Goal: Browse casually

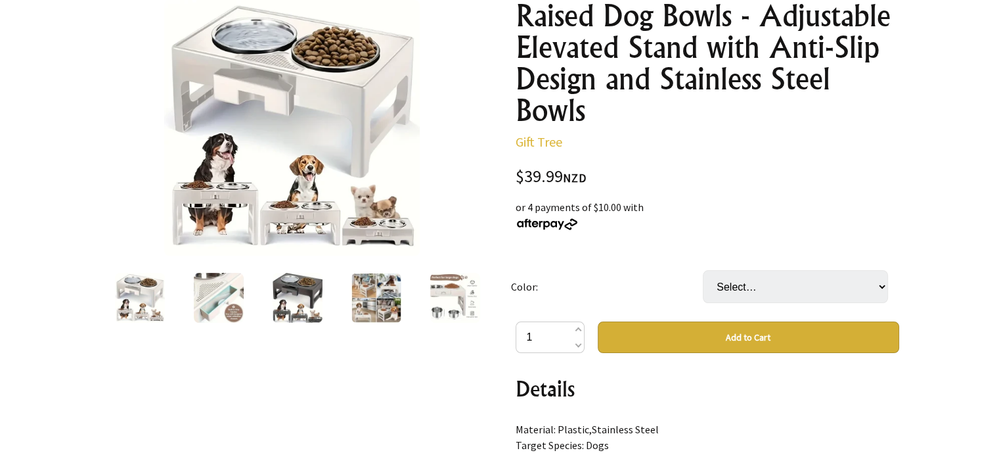
scroll to position [171, 0]
click at [880, 288] on select "Select… White Grey" at bounding box center [795, 286] width 185 height 33
select select "Grey"
click at [703, 270] on select "Select… White Grey" at bounding box center [795, 286] width 185 height 33
click at [312, 294] on img at bounding box center [298, 298] width 50 height 50
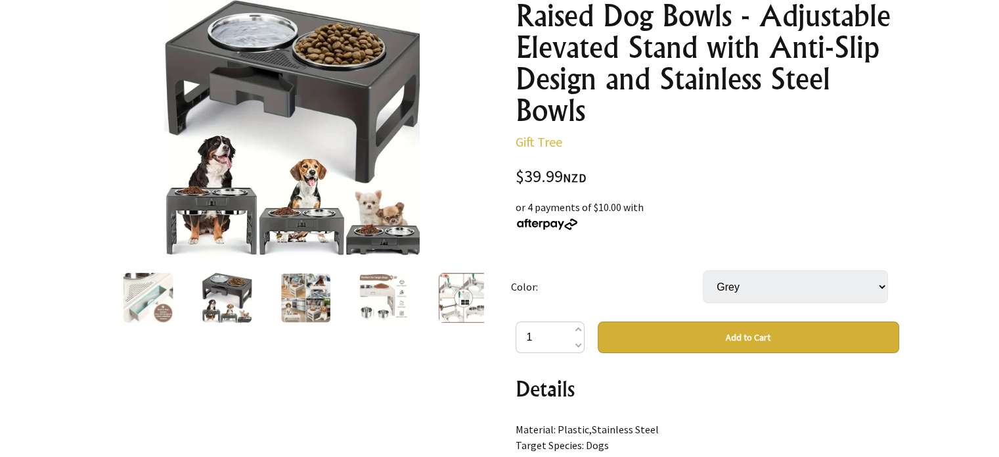
click at [385, 280] on img at bounding box center [384, 298] width 50 height 50
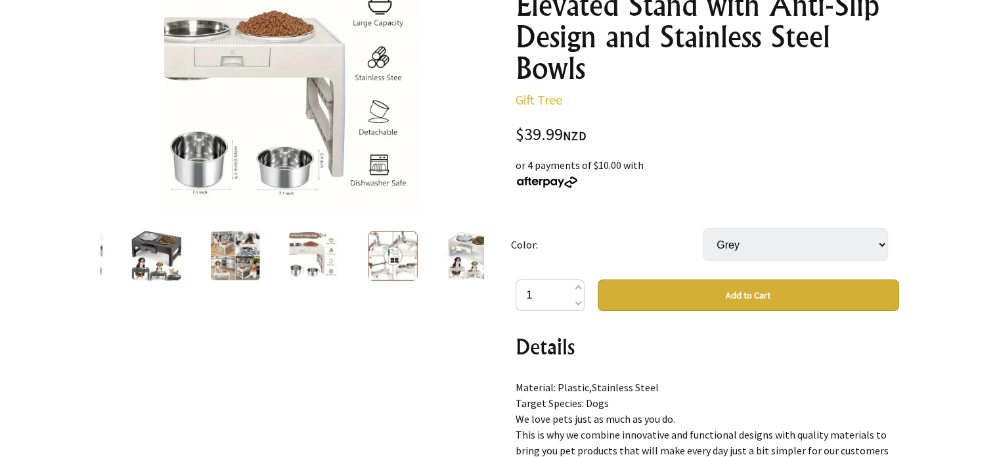
scroll to position [213, 0]
click at [388, 248] on img at bounding box center [393, 256] width 50 height 50
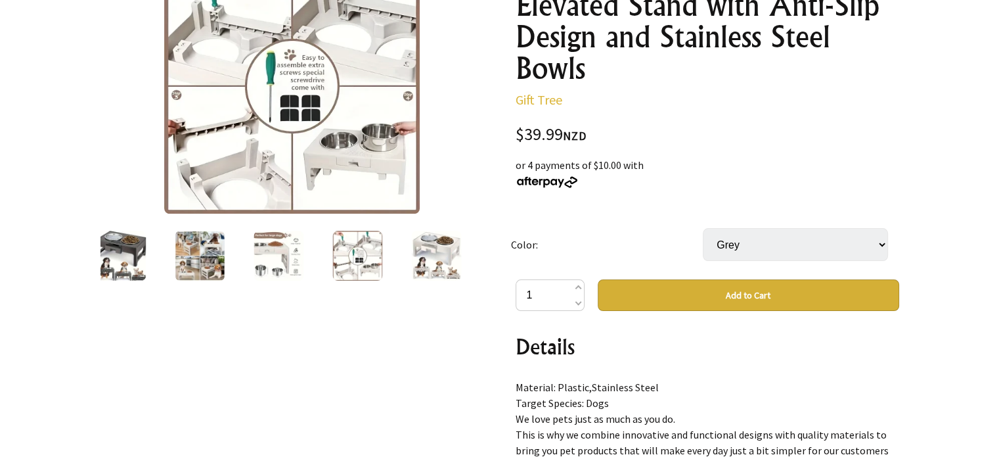
click at [436, 254] on img at bounding box center [436, 256] width 50 height 50
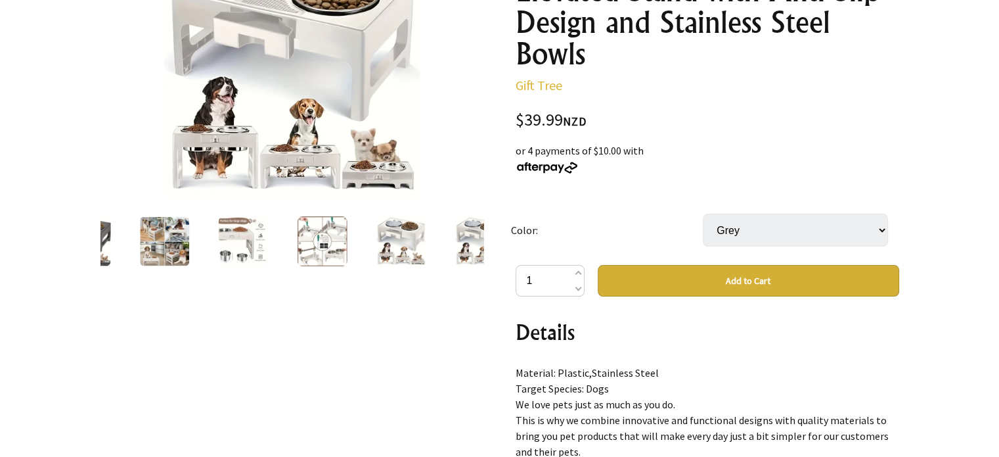
scroll to position [226, 0]
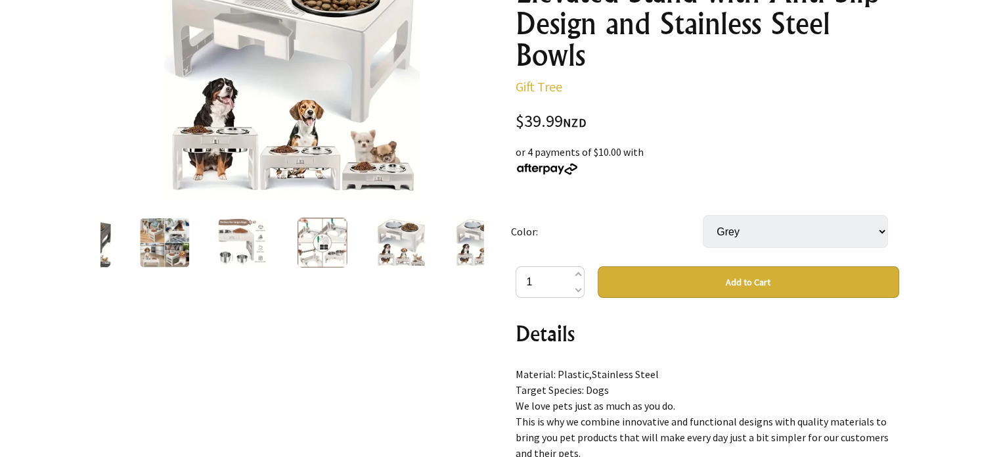
click at [472, 240] on img at bounding box center [480, 242] width 50 height 50
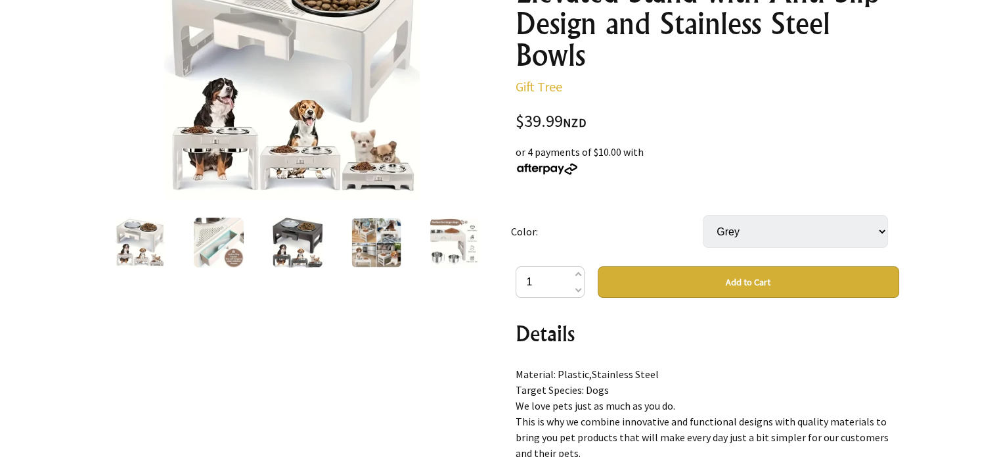
click at [206, 236] on img at bounding box center [219, 242] width 50 height 50
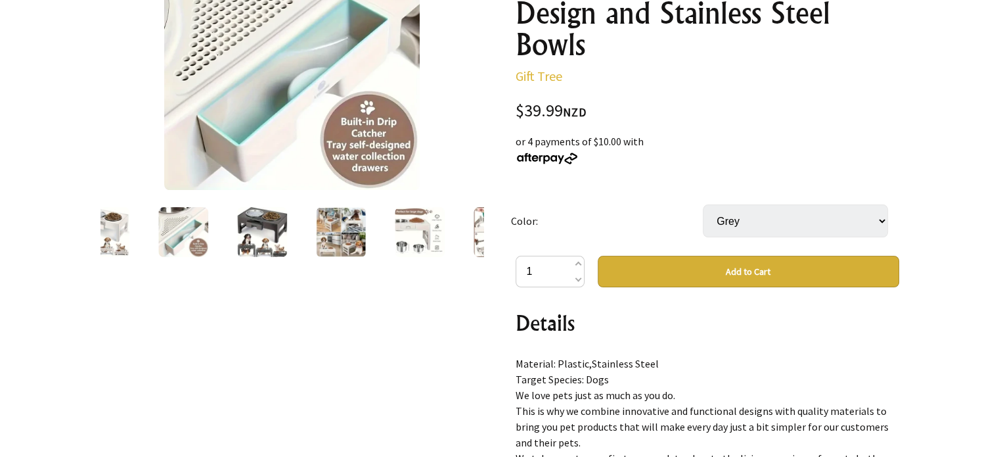
scroll to position [238, 0]
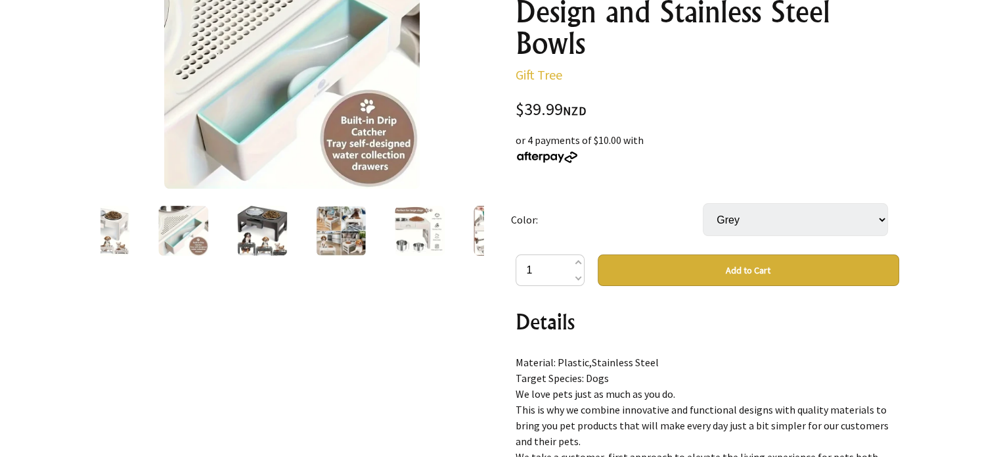
click at [110, 217] on img at bounding box center [104, 231] width 50 height 50
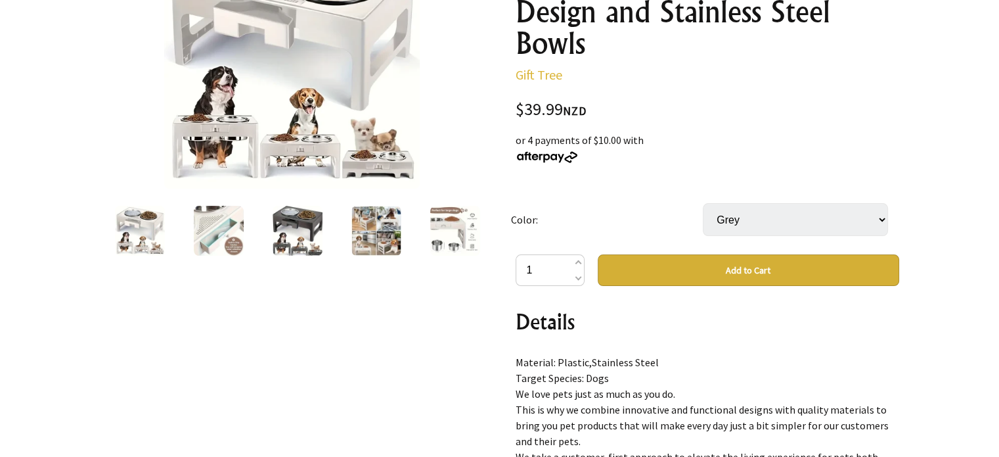
click at [318, 231] on img at bounding box center [298, 231] width 50 height 50
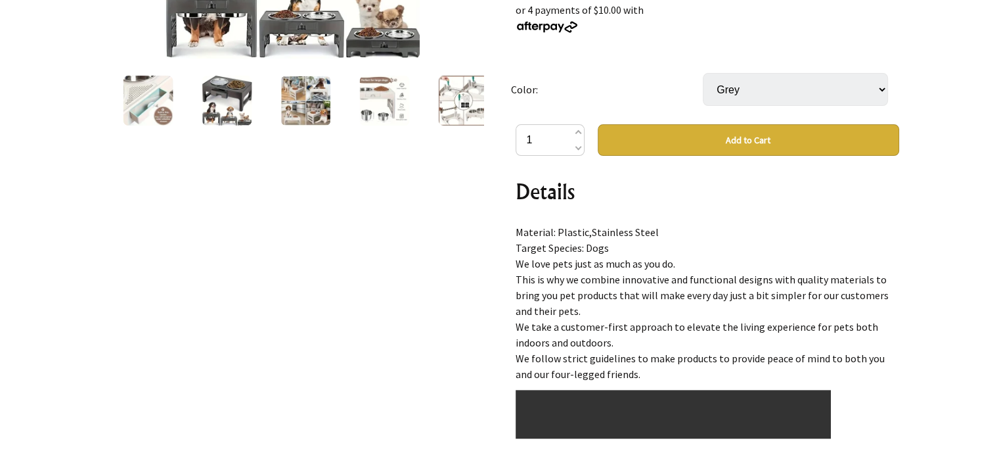
scroll to position [0, 0]
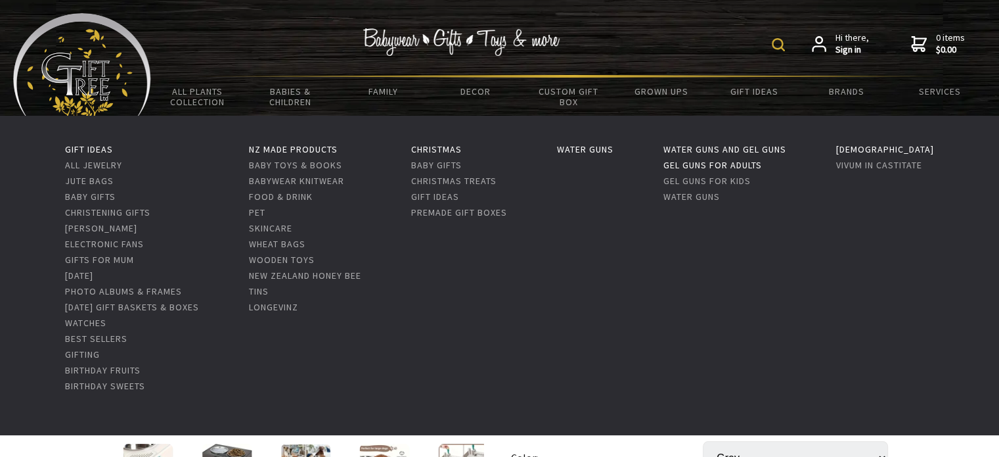
click at [726, 163] on link "Gel Guns For Adults" at bounding box center [712, 165] width 99 height 12
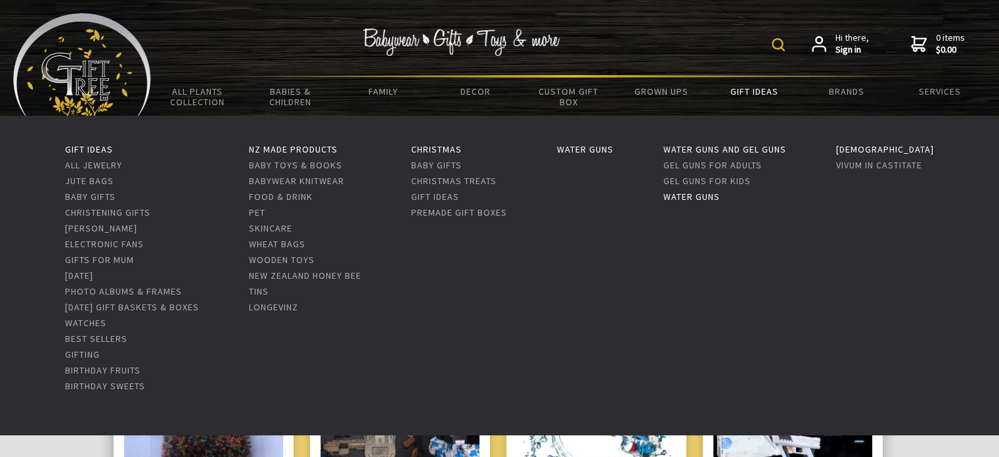
click at [720, 196] on link "Water Guns" at bounding box center [691, 196] width 56 height 12
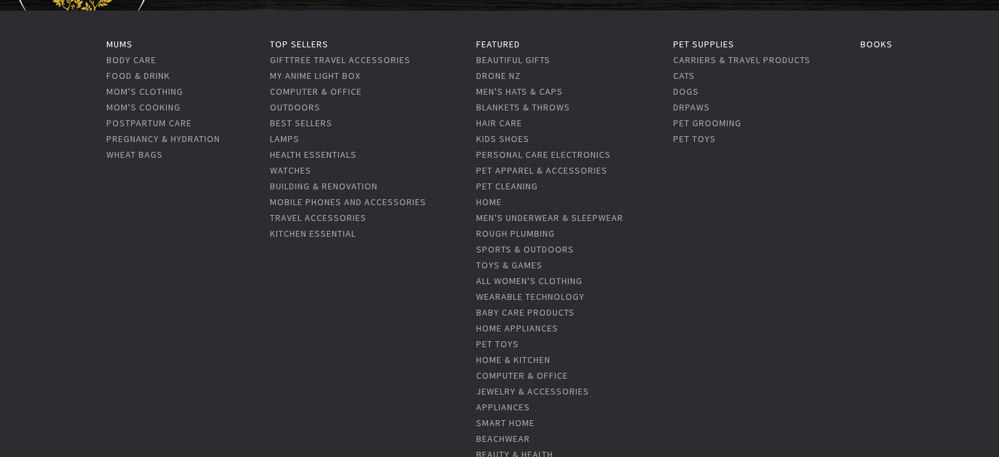
scroll to position [105, 0]
click at [879, 41] on link "Books" at bounding box center [877, 44] width 32 height 12
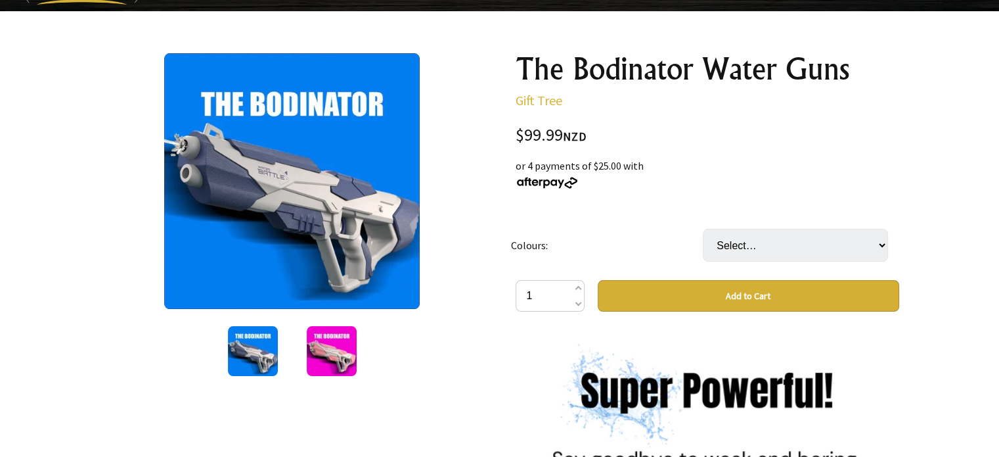
scroll to position [139, 0]
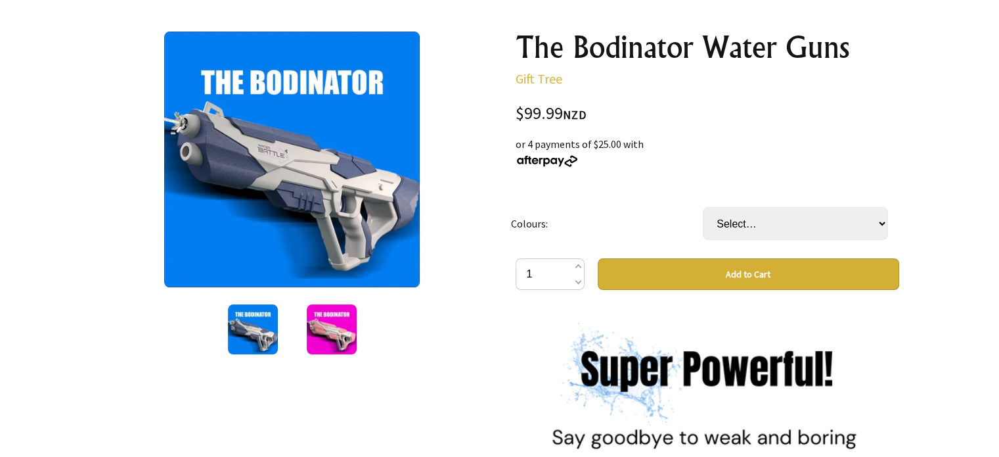
click at [334, 328] on img at bounding box center [332, 329] width 50 height 50
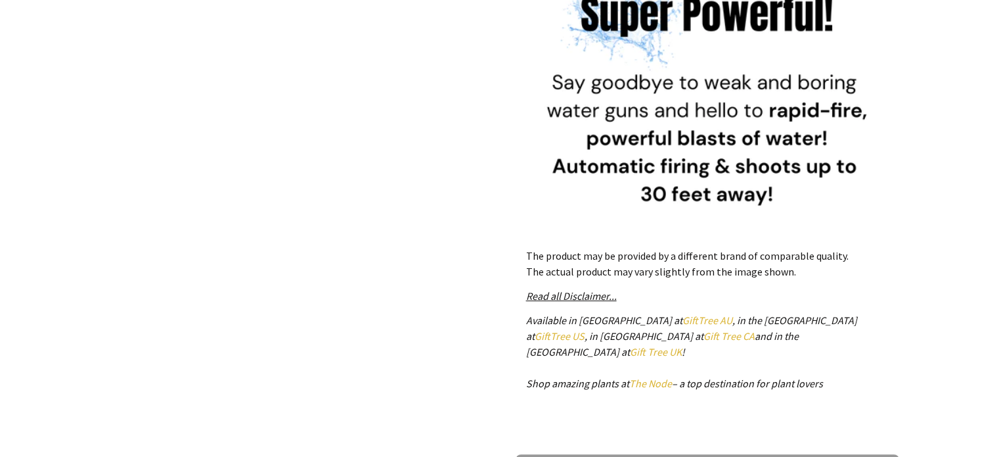
scroll to position [0, 0]
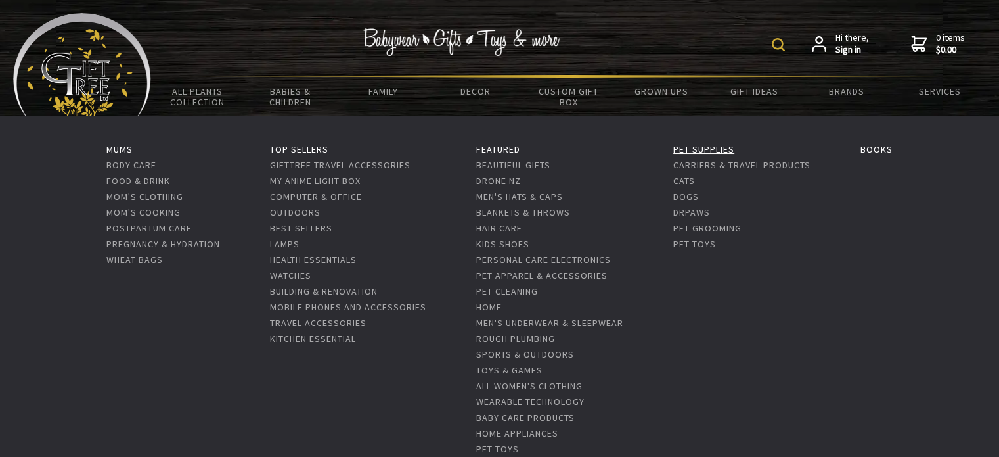
click at [719, 149] on link "Pet Supplies" at bounding box center [703, 149] width 61 height 12
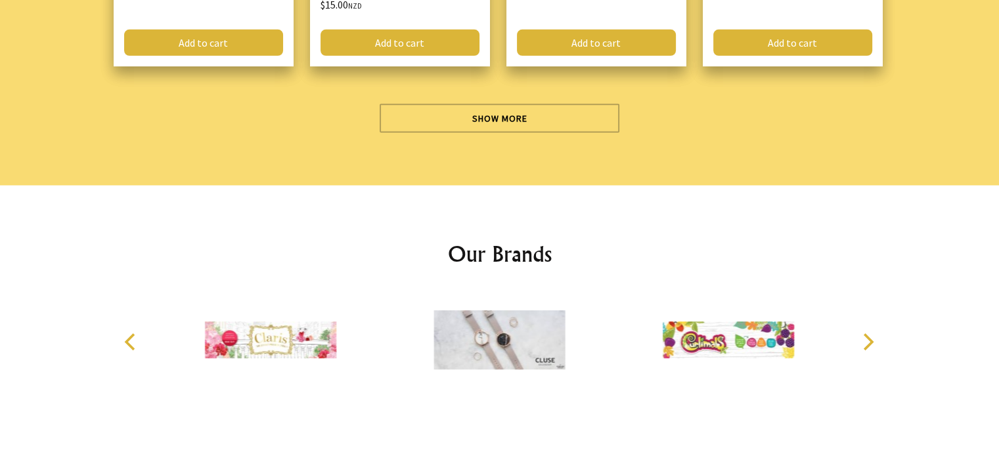
scroll to position [4090, 0]
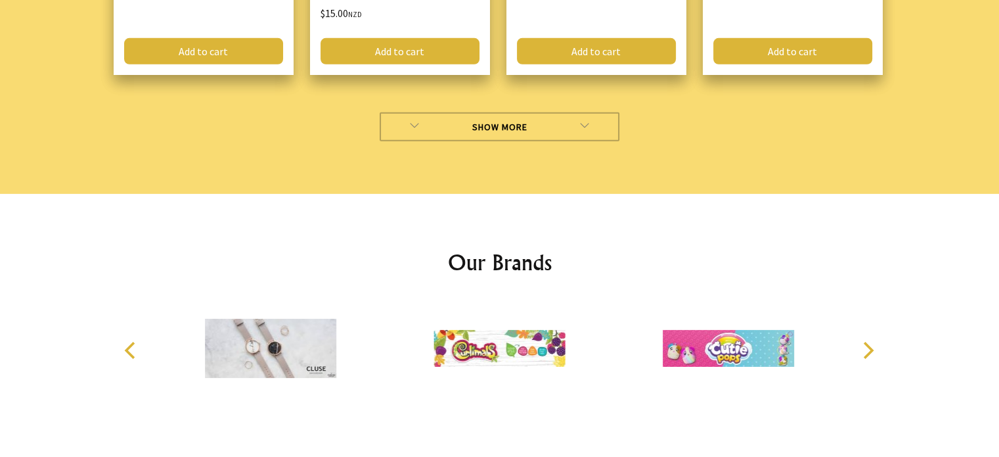
click at [539, 114] on link "Show More" at bounding box center [500, 126] width 240 height 29
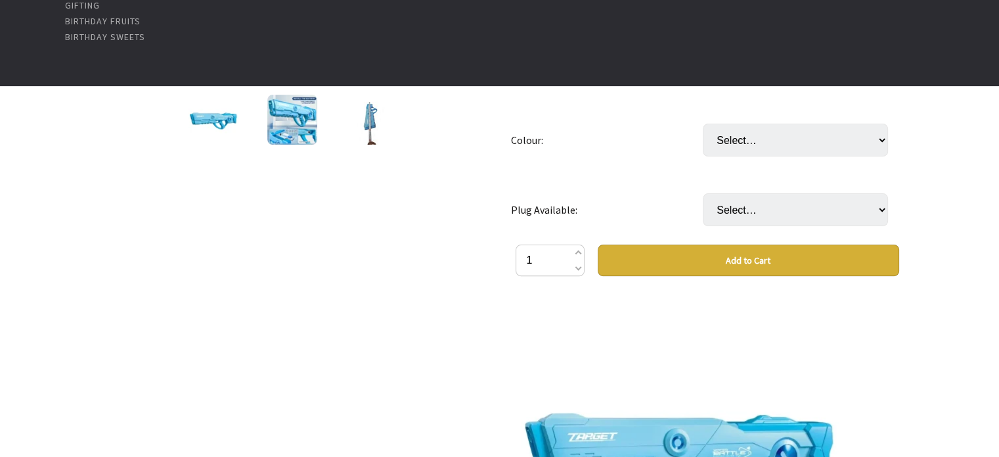
scroll to position [349, 0]
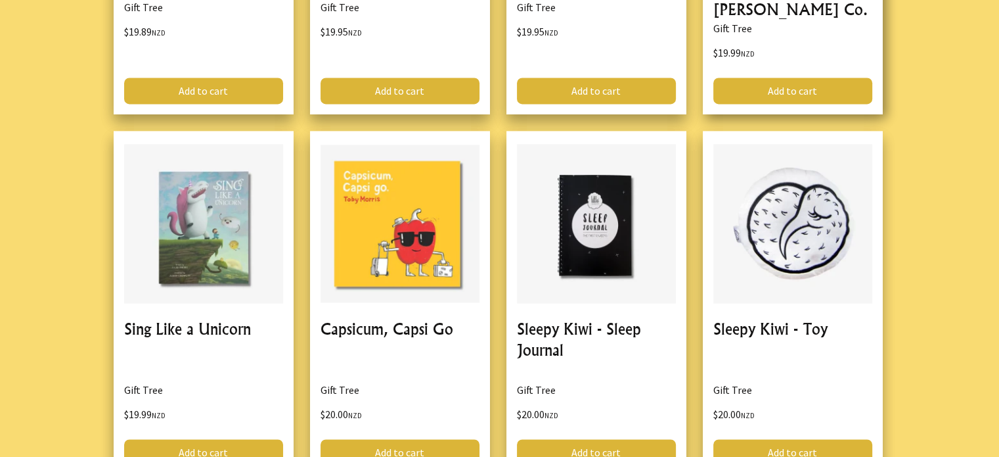
scroll to position [1970, 0]
